Goal: Task Accomplishment & Management: Use online tool/utility

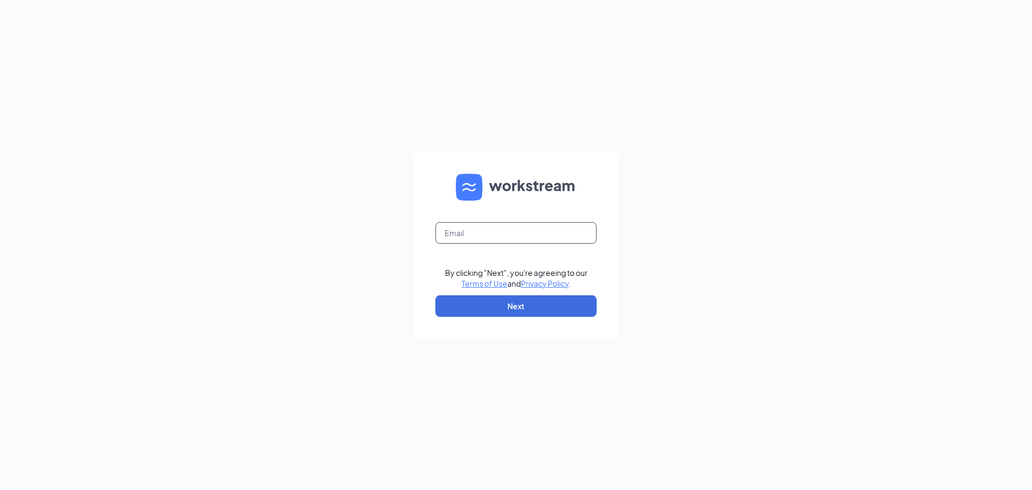
drag, startPoint x: 559, startPoint y: 233, endPoint x: 558, endPoint y: 240, distance: 7.1
click at [559, 233] on input "text" at bounding box center [515, 233] width 161 height 22
type input "[PERSON_NAME][EMAIL_ADDRESS][PERSON_NAME][PERSON_NAME][DOMAIN_NAME]"
click at [447, 301] on button "Next" at bounding box center [515, 306] width 161 height 22
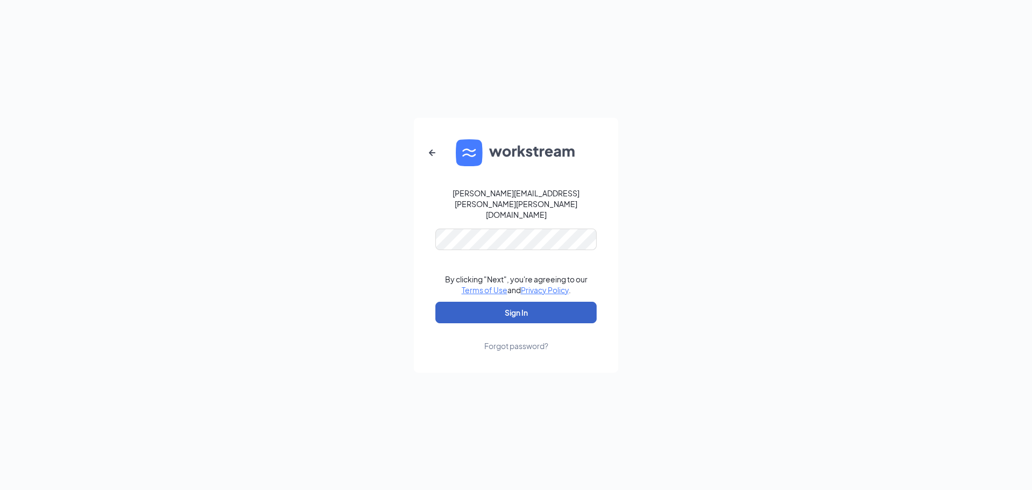
click at [503, 302] on button "Sign In" at bounding box center [515, 313] width 161 height 22
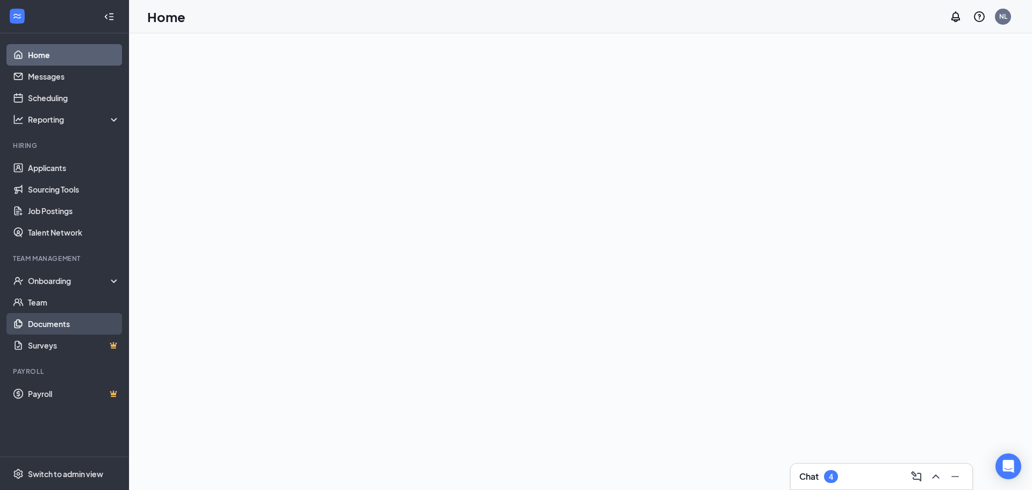
click at [57, 319] on link "Documents" at bounding box center [74, 324] width 92 height 22
